Goal: Transaction & Acquisition: Download file/media

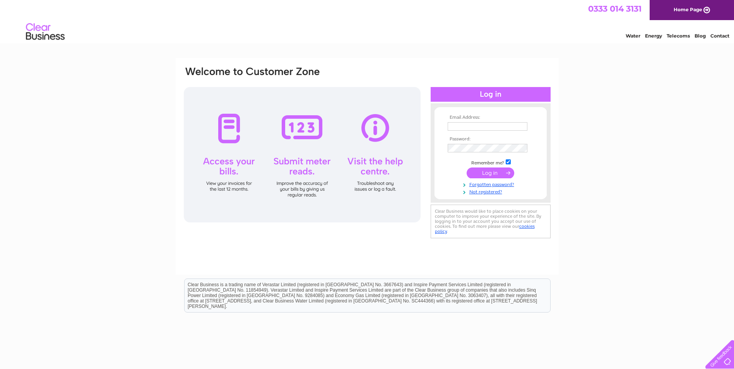
type input "[EMAIL_ADDRESS][DOMAIN_NAME]"
click at [485, 172] on input "submit" at bounding box center [491, 173] width 48 height 11
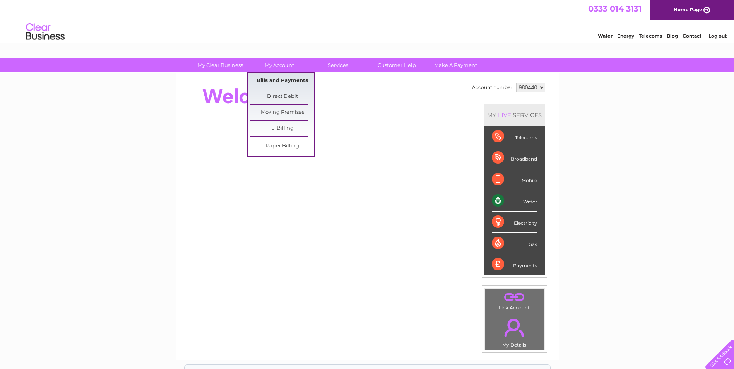
click at [275, 82] on link "Bills and Payments" at bounding box center [282, 80] width 64 height 15
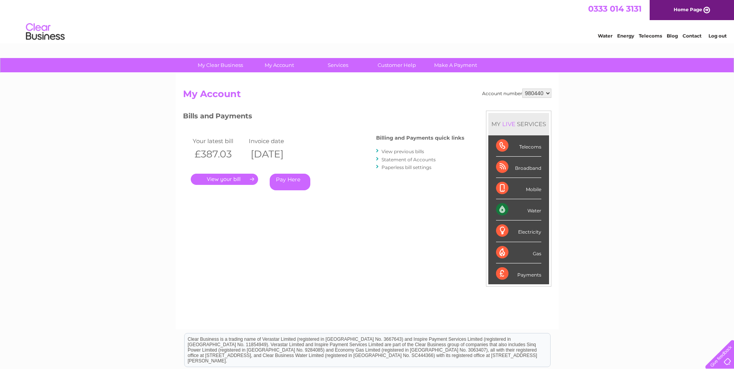
click at [232, 179] on link "." at bounding box center [224, 179] width 67 height 11
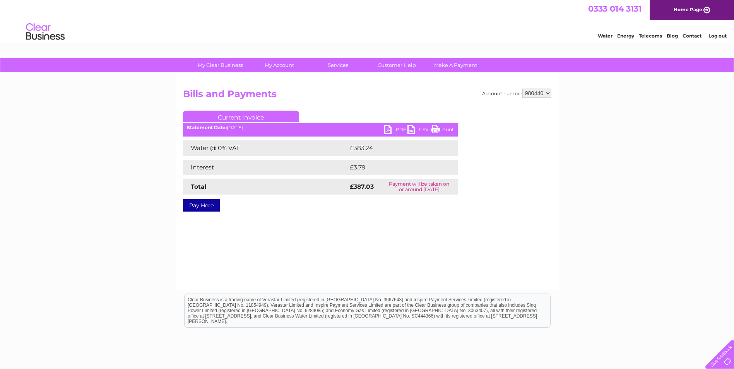
click at [410, 130] on link "CSV" at bounding box center [419, 130] width 23 height 11
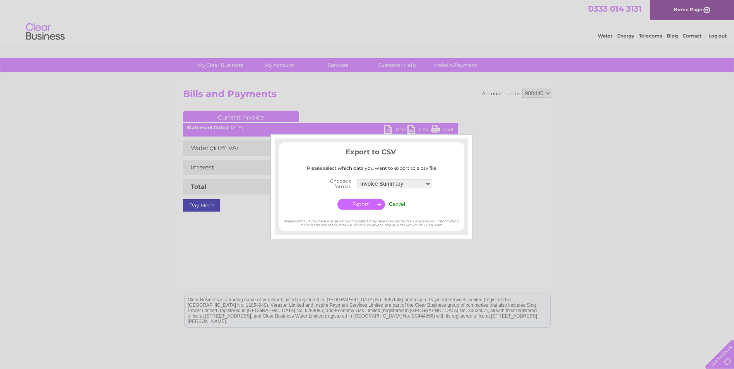
drag, startPoint x: 536, startPoint y: 213, endPoint x: 474, endPoint y: 199, distance: 63.4
click at [535, 213] on div at bounding box center [367, 184] width 734 height 369
click at [391, 201] on input "Cancel" at bounding box center [397, 204] width 16 height 6
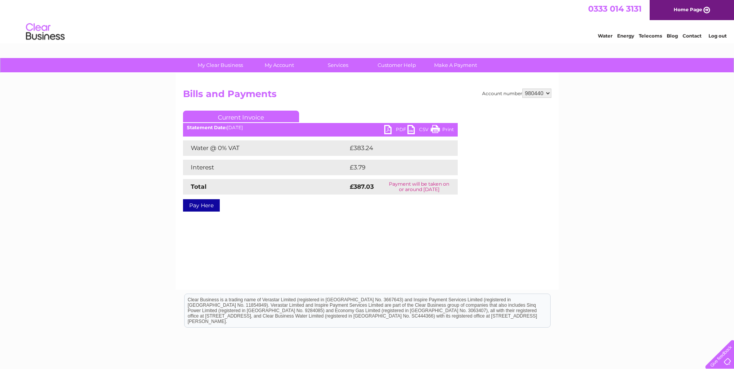
click at [386, 129] on link "PDF" at bounding box center [395, 130] width 23 height 11
click at [392, 129] on link "PDF" at bounding box center [395, 130] width 23 height 11
click at [388, 127] on link "PDF" at bounding box center [395, 130] width 23 height 11
